Goal: Transaction & Acquisition: Book appointment/travel/reservation

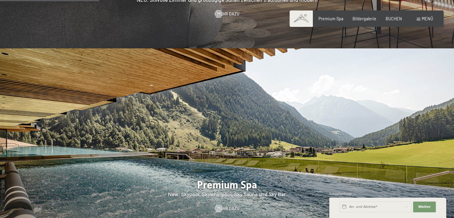
scroll to position [703, 0]
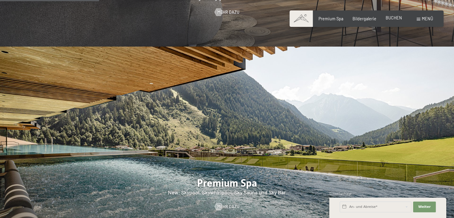
click at [393, 18] on span "BUCHEN" at bounding box center [394, 17] width 16 height 5
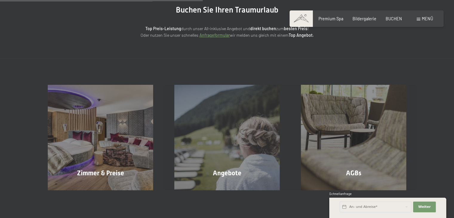
scroll to position [116, 0]
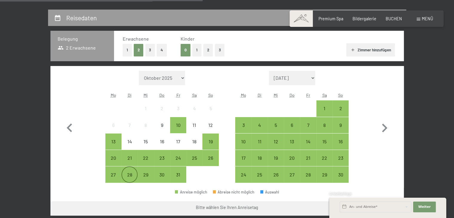
click at [127, 173] on div "28" at bounding box center [129, 179] width 15 height 15
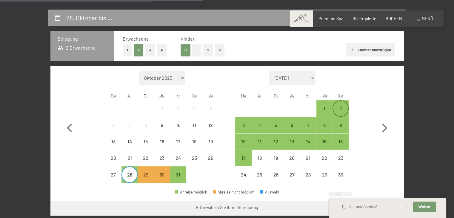
click at [346, 107] on div "2" at bounding box center [340, 113] width 15 height 15
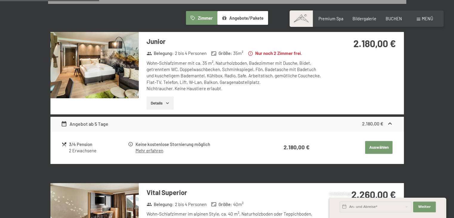
scroll to position [351, 0]
